Goal: Information Seeking & Learning: Learn about a topic

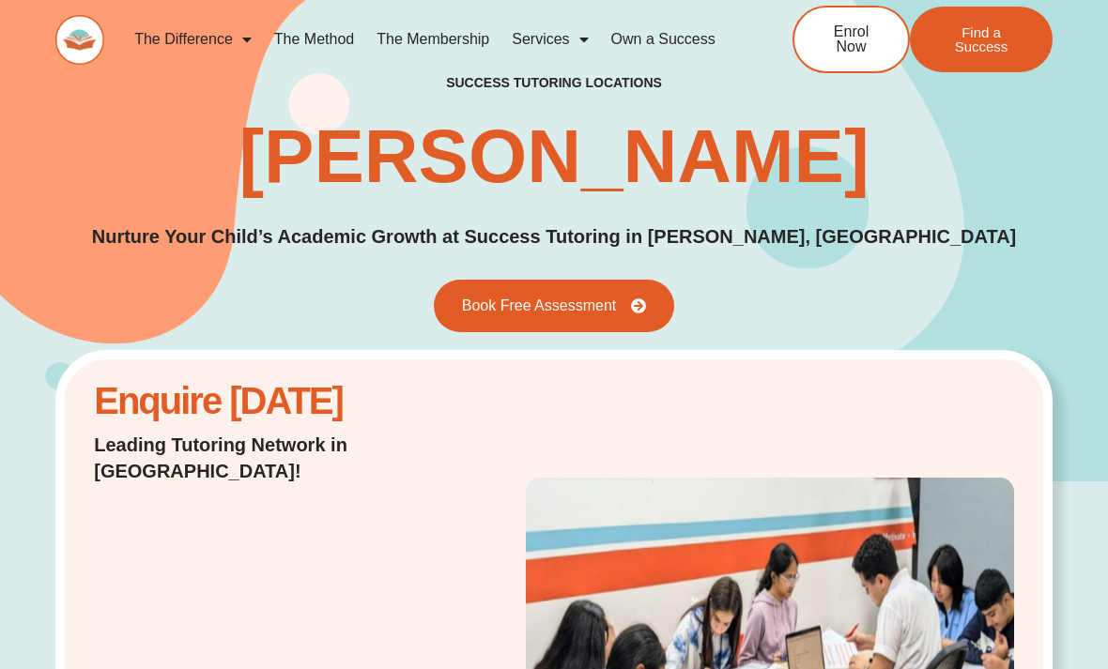
click at [196, 47] on link "The Difference" at bounding box center [193, 39] width 140 height 43
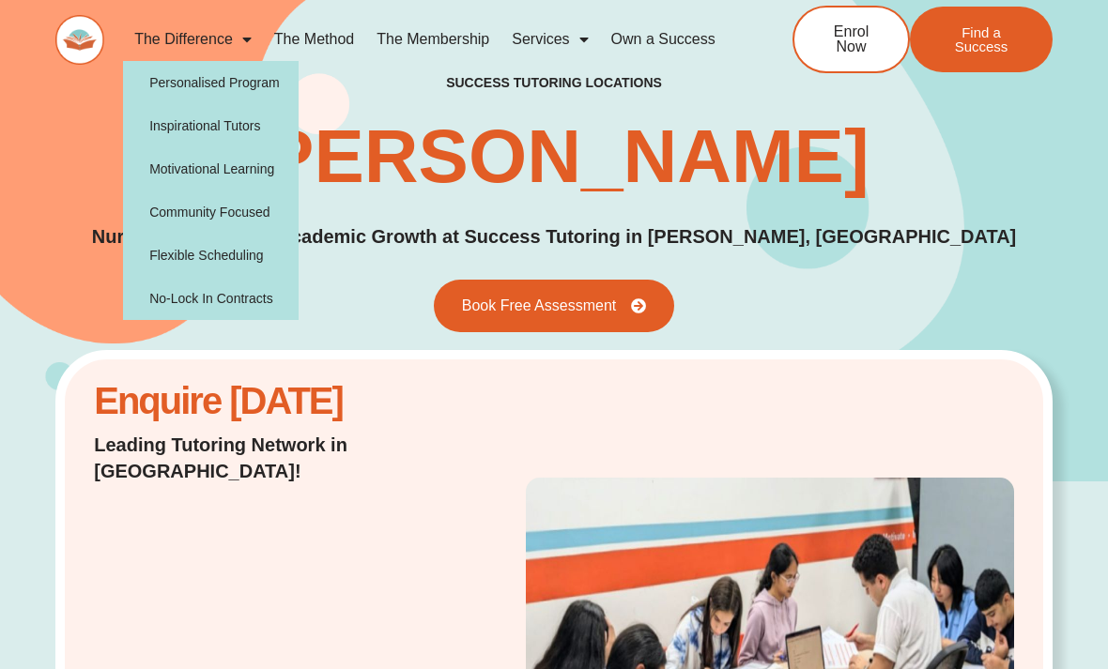
click at [168, 80] on link "Personalised Program" at bounding box center [211, 82] width 176 height 43
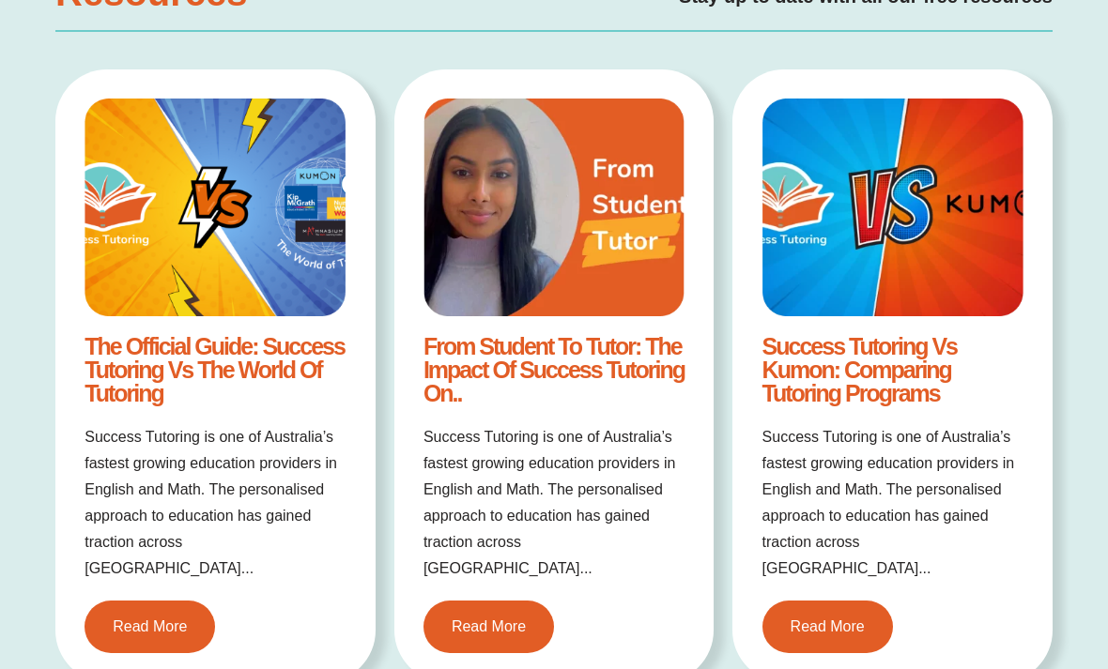
scroll to position [1821, 0]
click at [498, 620] on span "Read More" at bounding box center [489, 627] width 74 height 15
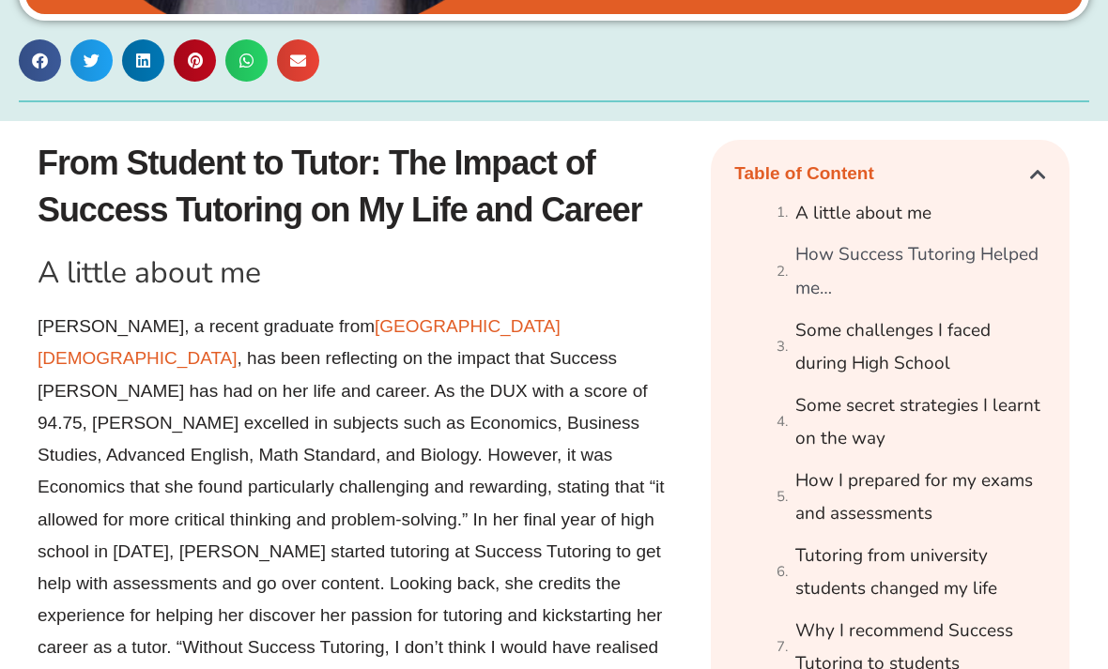
scroll to position [962, 0]
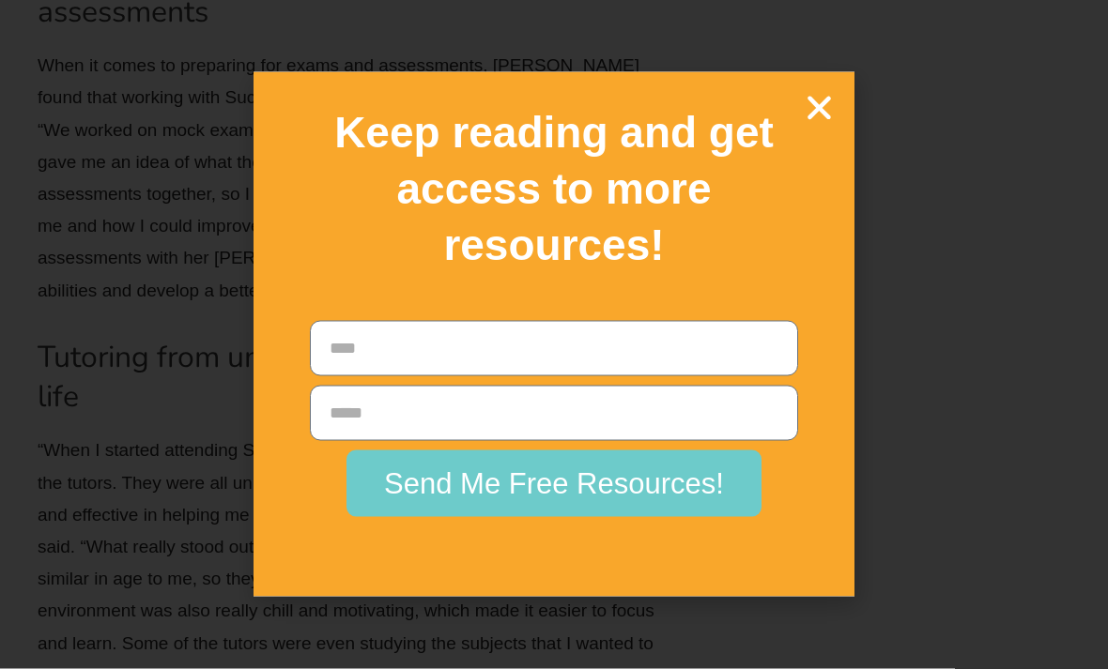
click at [115, 124] on div "Keep reading and get access to more resources! Name Email Send Me Free Resource…" at bounding box center [554, 334] width 1108 height 669
click at [824, 124] on icon "Close" at bounding box center [819, 107] width 33 height 33
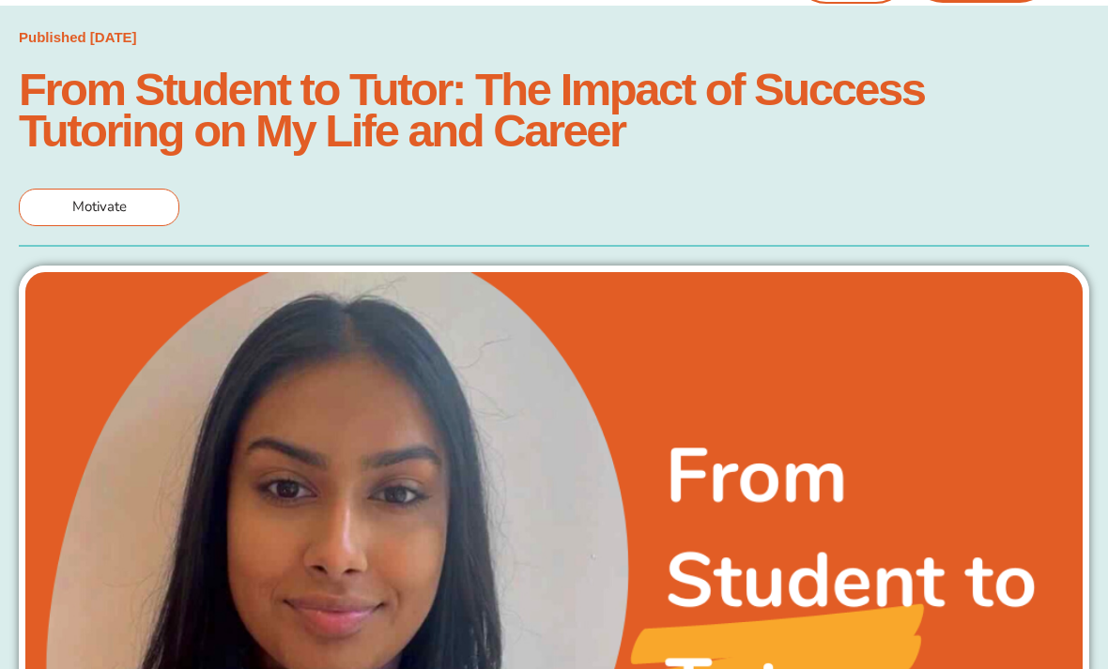
scroll to position [0, 0]
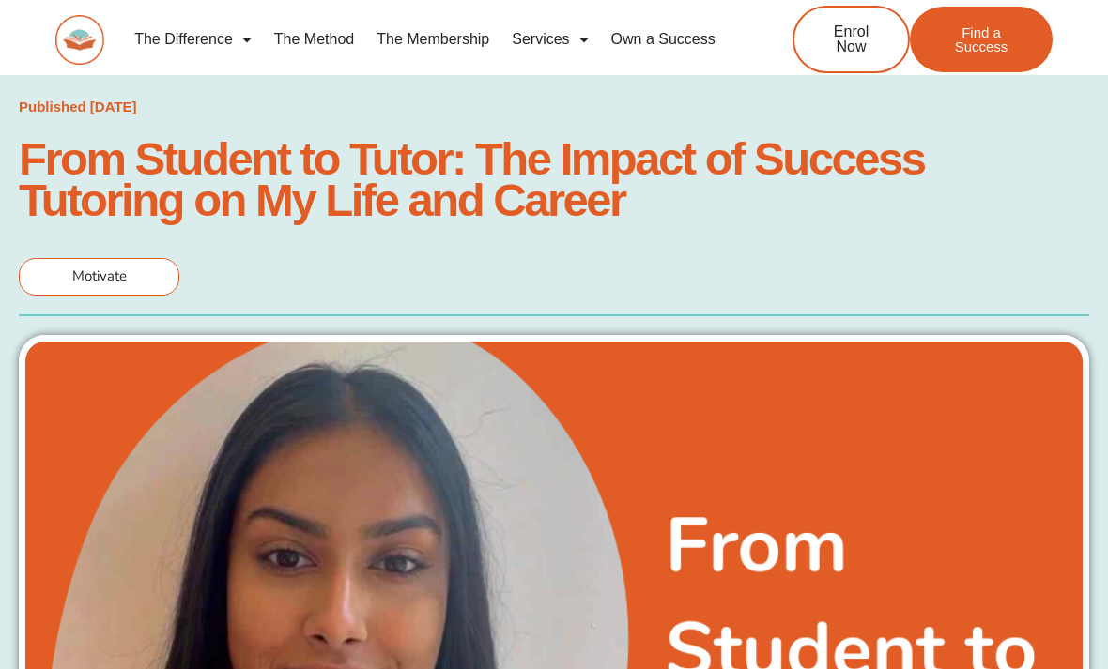
click at [174, 36] on link "The Difference" at bounding box center [193, 39] width 140 height 43
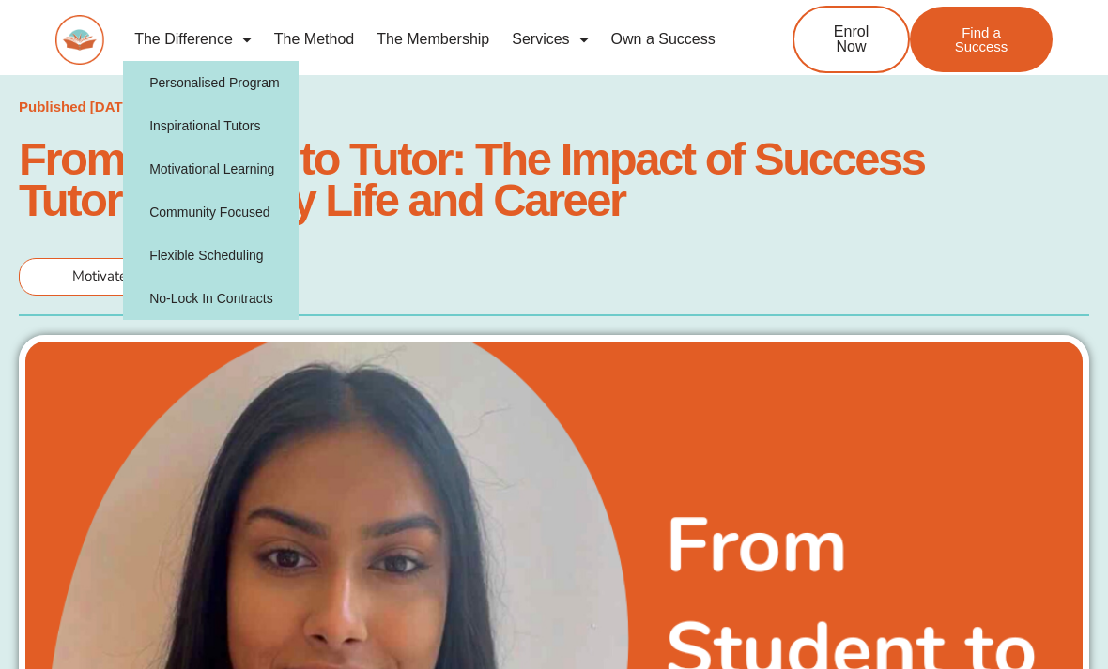
click at [184, 122] on link "Inspirational Tutors" at bounding box center [211, 125] width 176 height 43
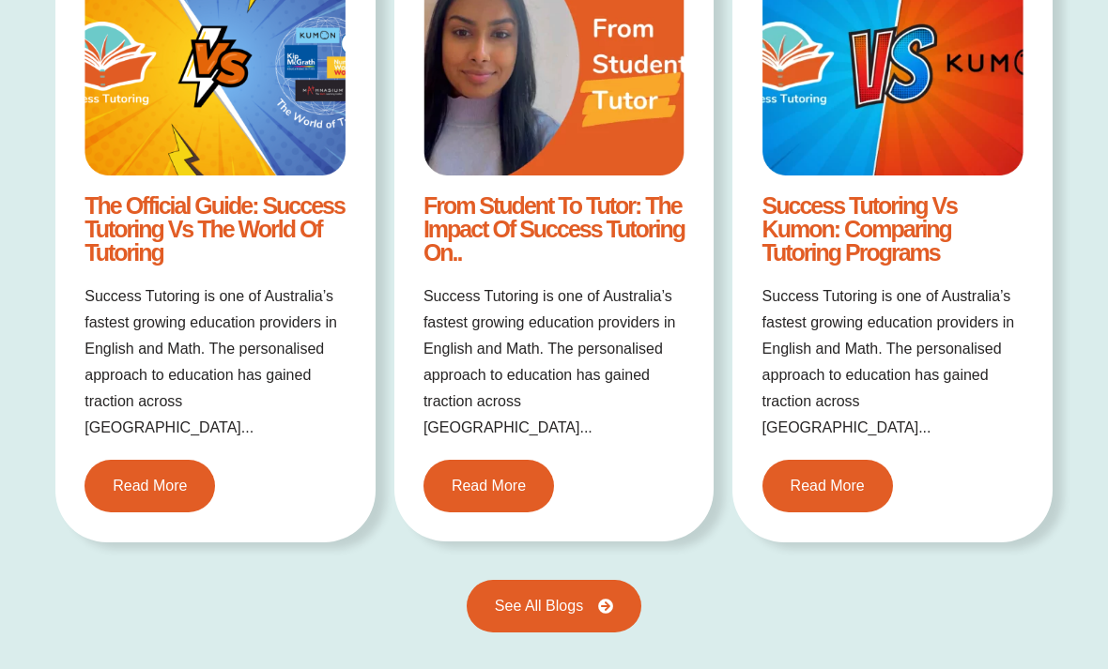
scroll to position [2401, 0]
click at [498, 599] on span "See All Blogs" at bounding box center [539, 606] width 88 height 15
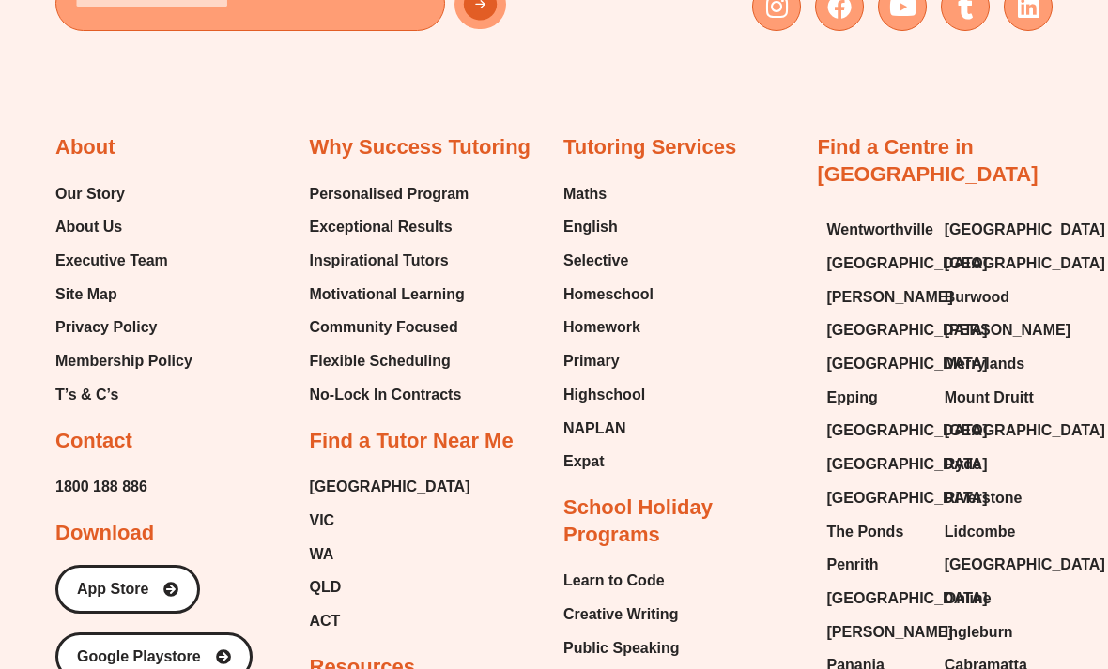
scroll to position [2585, 0]
click at [315, 540] on span "WA" at bounding box center [322, 554] width 24 height 28
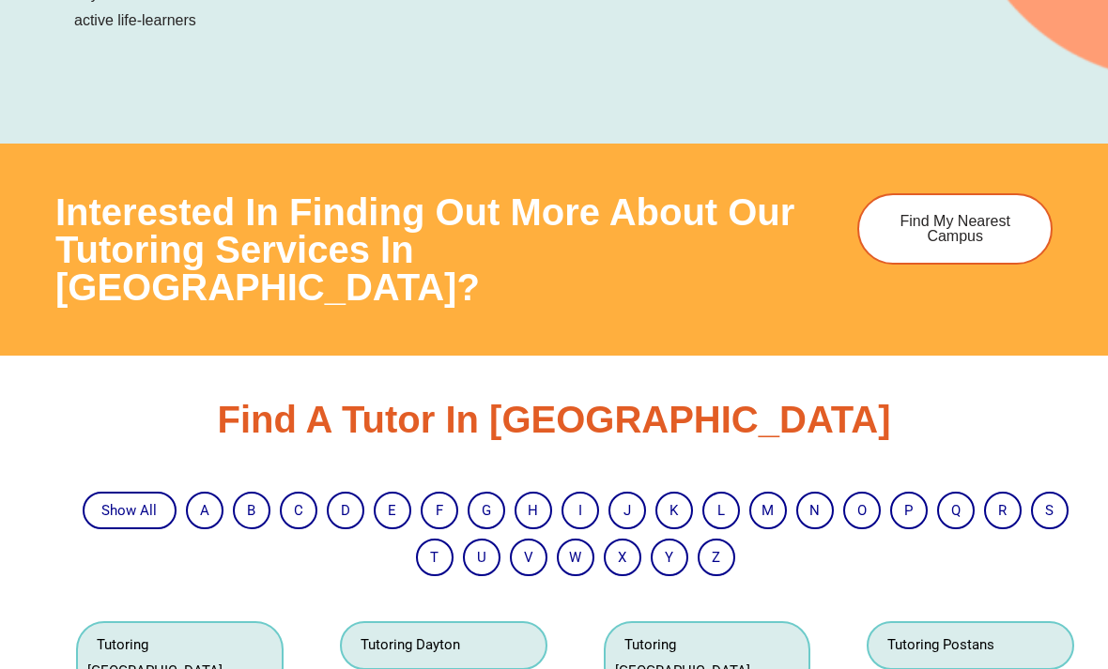
scroll to position [3377, 0]
